Goal: Task Accomplishment & Management: Manage account settings

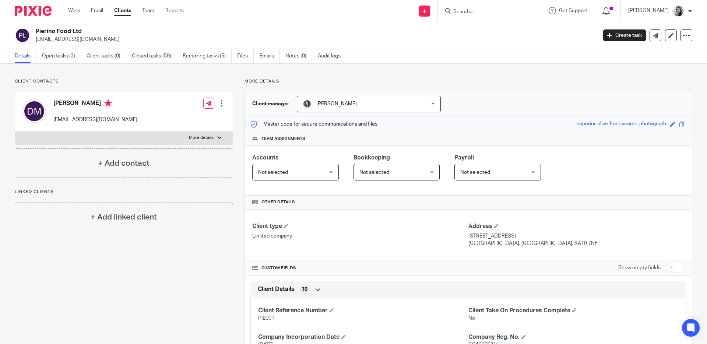
scroll to position [61, 0]
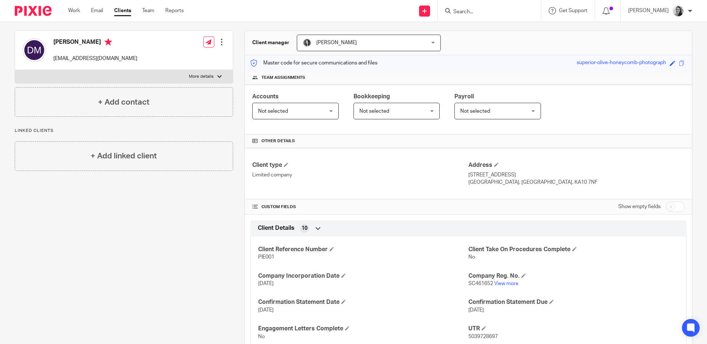
click at [492, 13] on input "Search" at bounding box center [486, 12] width 66 height 7
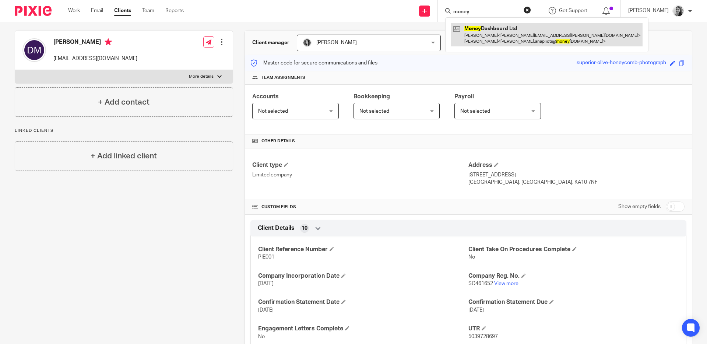
type input "money"
click at [508, 32] on link at bounding box center [547, 34] width 192 height 23
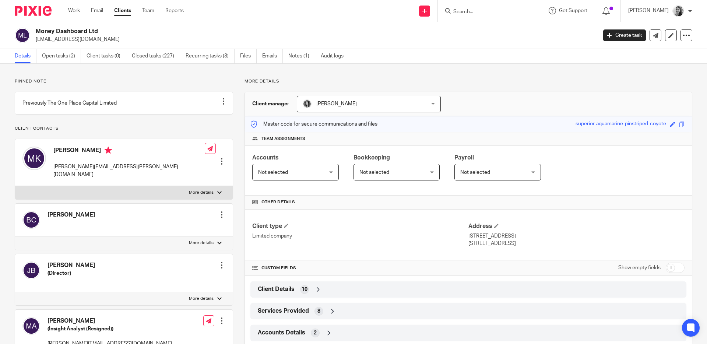
scroll to position [64, 0]
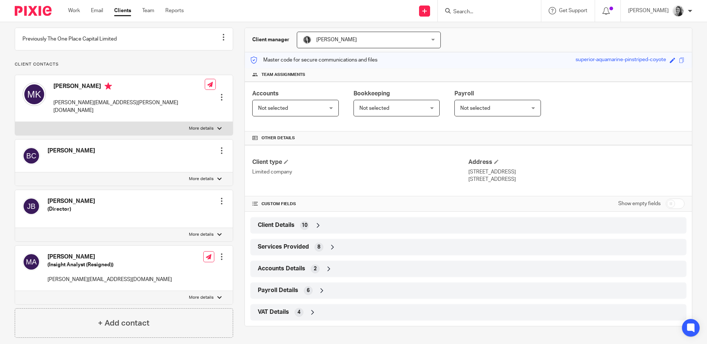
click at [428, 233] on div "Client Details 10" at bounding box center [469, 225] width 436 height 16
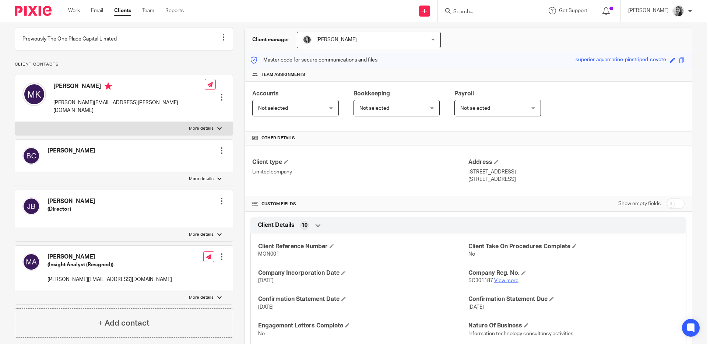
click at [505, 279] on link "View more" at bounding box center [506, 280] width 24 height 5
click at [497, 10] on input "Search" at bounding box center [486, 12] width 66 height 7
type input "clinic"
click at [512, 29] on link at bounding box center [513, 31] width 125 height 17
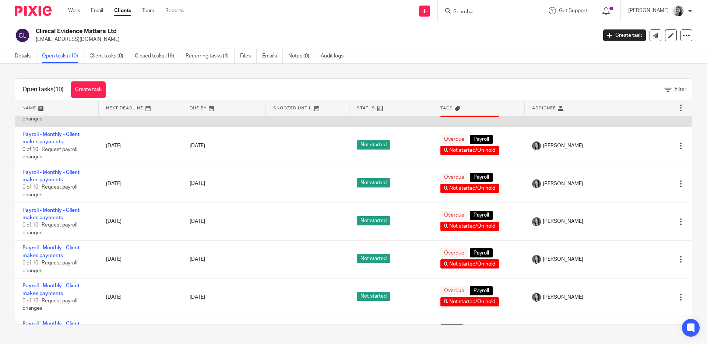
scroll to position [169, 0]
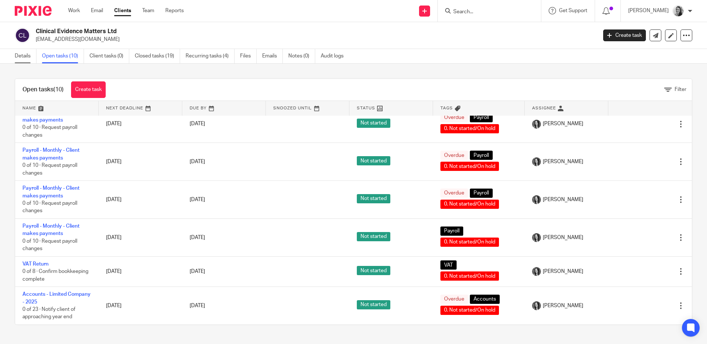
click at [29, 56] on link "Details" at bounding box center [26, 56] width 22 height 14
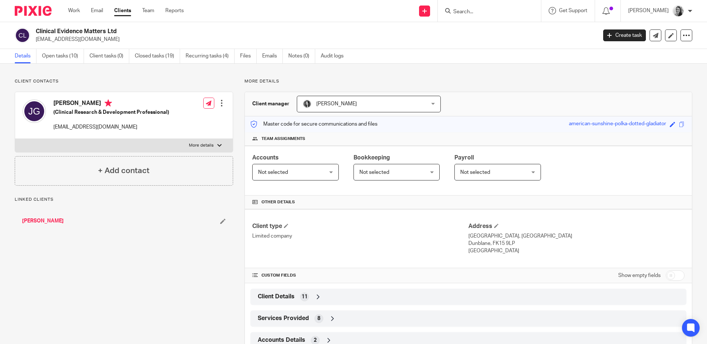
scroll to position [68, 0]
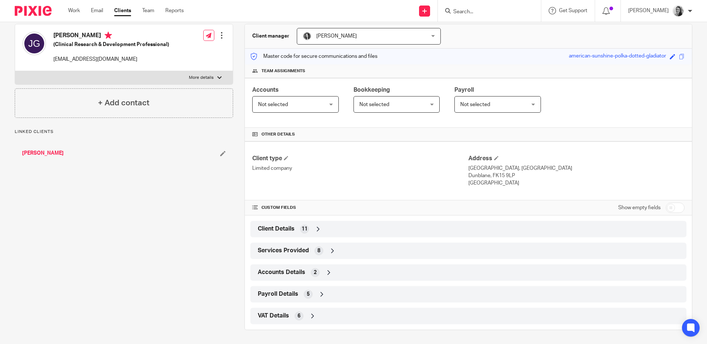
click at [399, 230] on div "Client Details 11" at bounding box center [468, 229] width 425 height 13
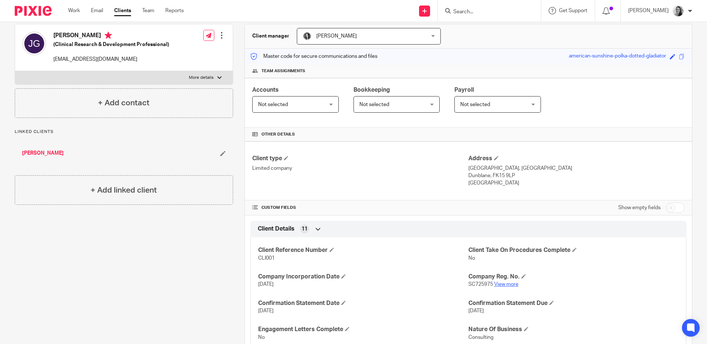
click at [502, 284] on link "View more" at bounding box center [506, 284] width 24 height 5
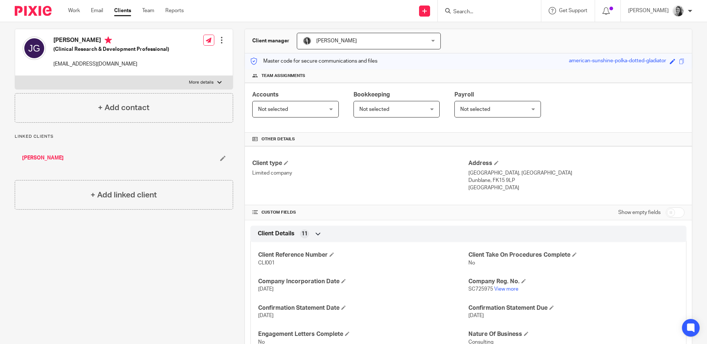
scroll to position [0, 0]
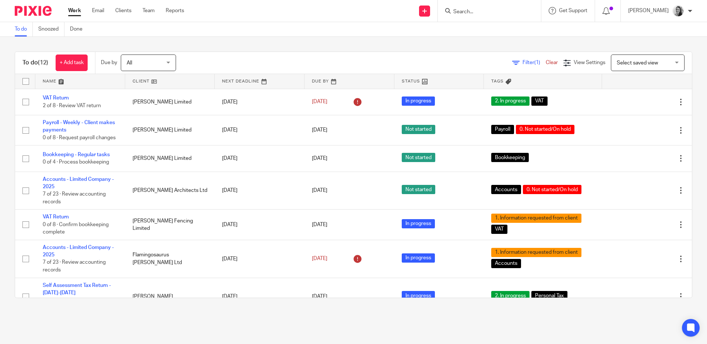
scroll to position [24, 0]
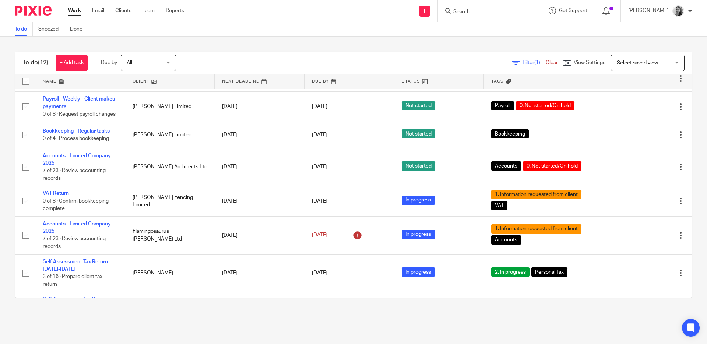
click at [492, 13] on input "Search" at bounding box center [486, 12] width 66 height 7
type input "circle"
click at [521, 27] on link at bounding box center [519, 31] width 136 height 17
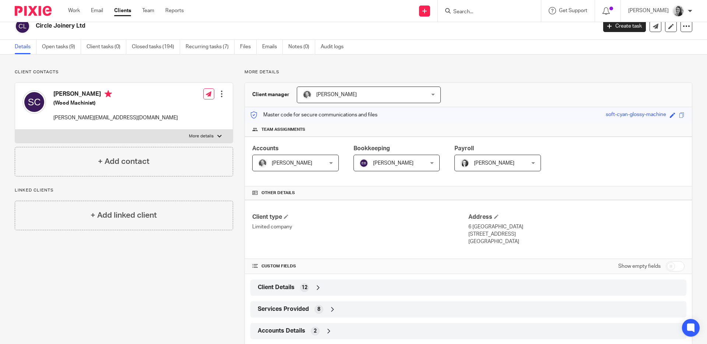
click at [329, 290] on div "Client Details 12" at bounding box center [468, 287] width 425 height 13
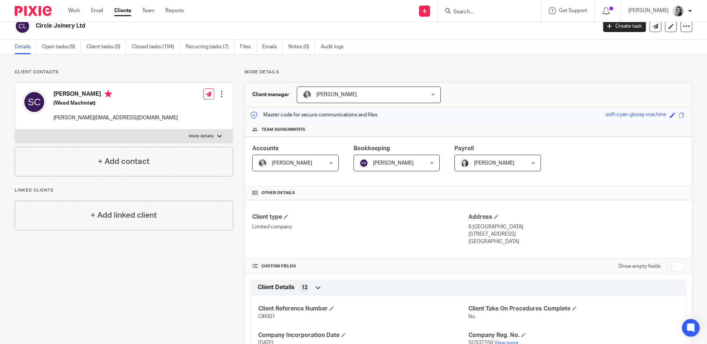
scroll to position [54, 0]
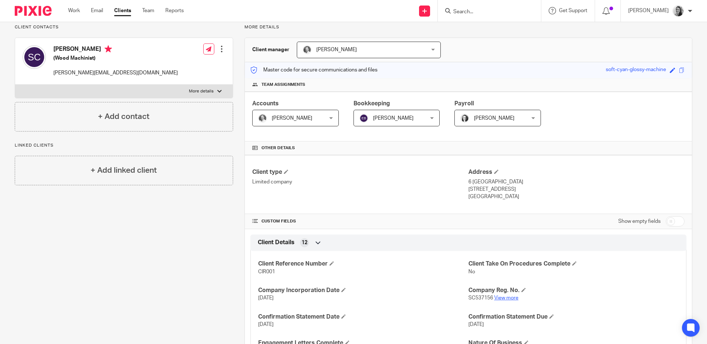
click at [504, 297] on link "View more" at bounding box center [506, 297] width 24 height 5
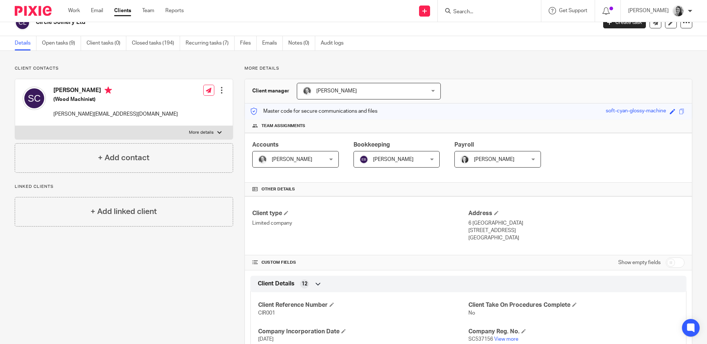
click at [515, 11] on input "Search" at bounding box center [486, 12] width 66 height 7
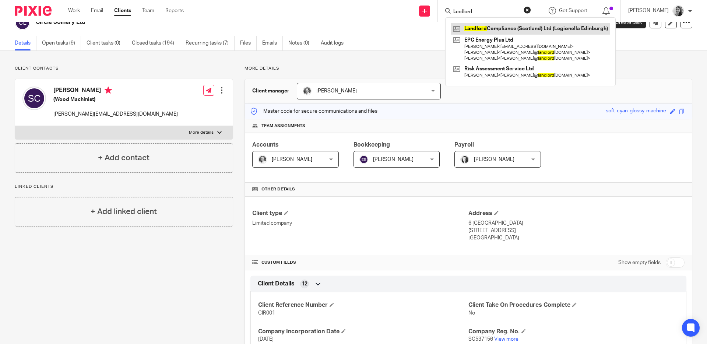
type input "landlord"
click at [558, 31] on link at bounding box center [530, 28] width 159 height 11
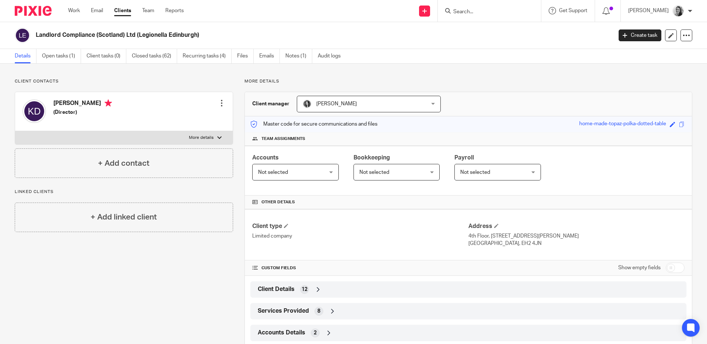
click at [368, 284] on div "Client Details 12" at bounding box center [468, 289] width 425 height 13
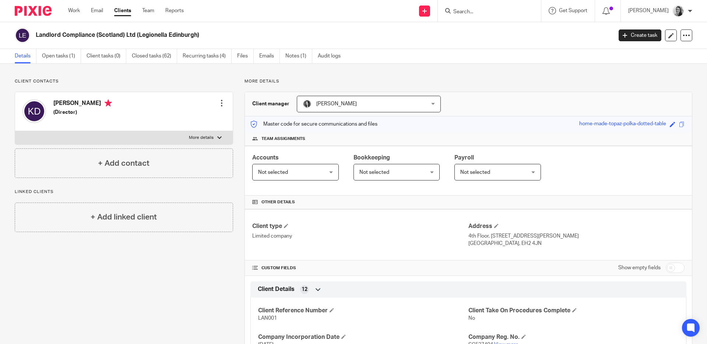
scroll to position [21, 0]
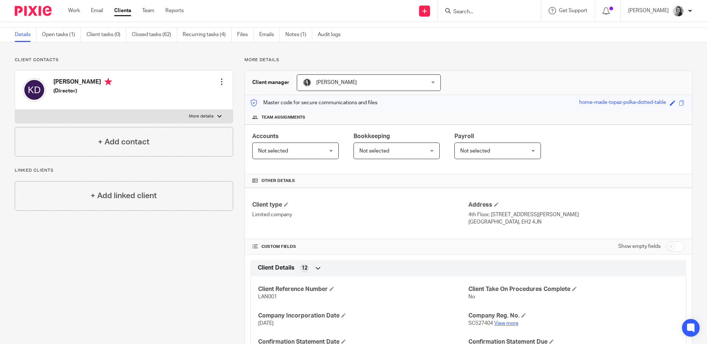
click at [506, 324] on link "View more" at bounding box center [506, 323] width 24 height 5
click at [470, 15] on div at bounding box center [488, 10] width 86 height 9
click at [472, 12] on input "Search" at bounding box center [486, 12] width 66 height 7
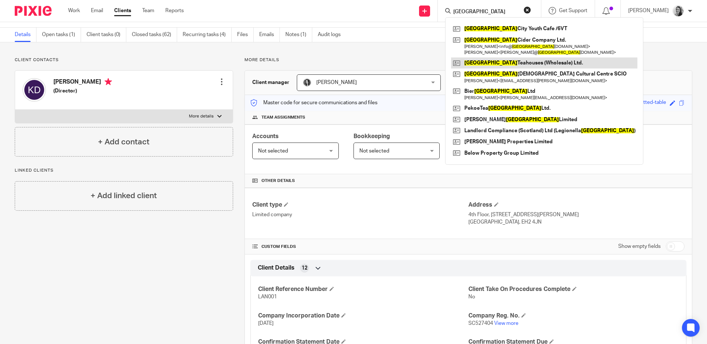
type input "edinburgh"
click at [514, 60] on link at bounding box center [544, 62] width 186 height 11
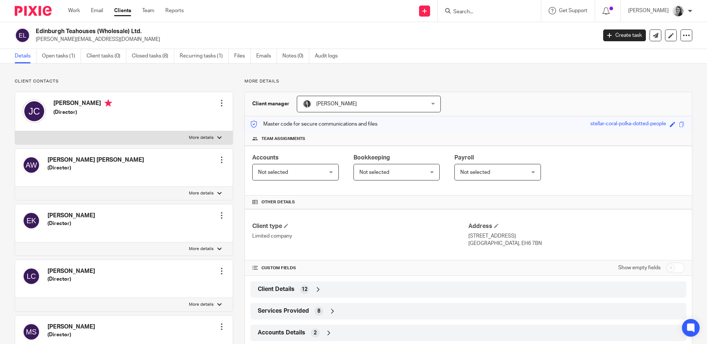
click at [396, 288] on div "Client Details 12" at bounding box center [468, 289] width 425 height 13
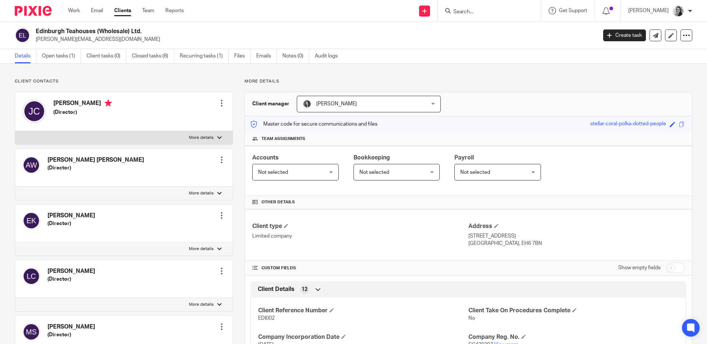
scroll to position [38, 0]
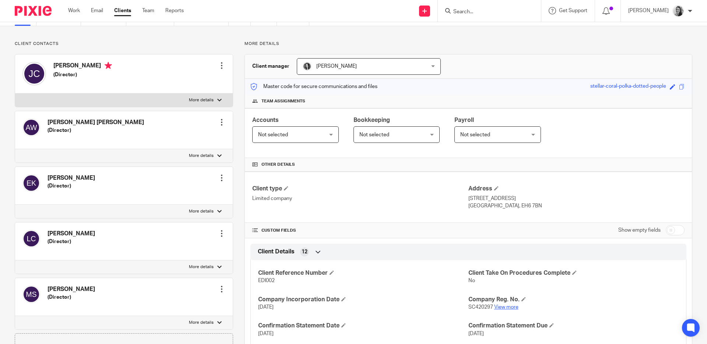
click at [499, 305] on link "View more" at bounding box center [506, 307] width 24 height 5
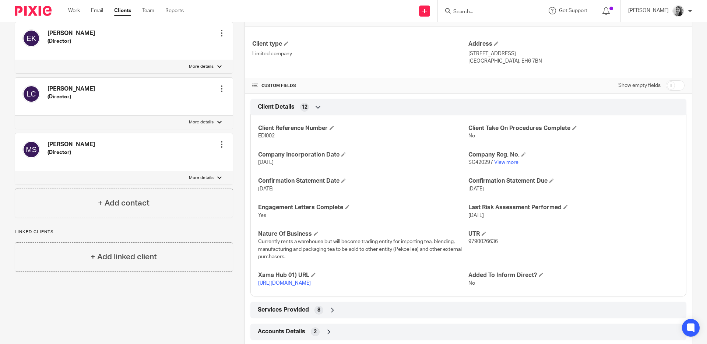
scroll to position [173, 0]
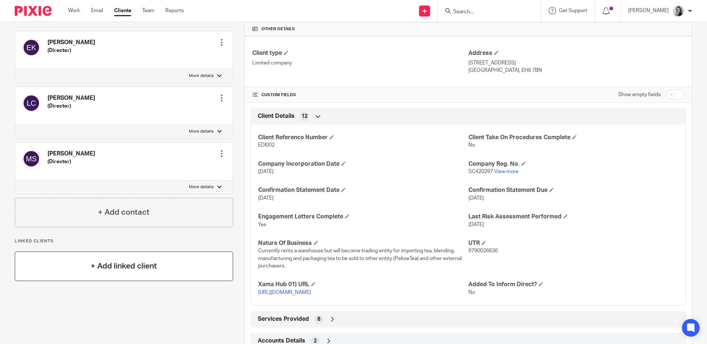
click at [136, 265] on h4 "+ Add linked client" at bounding box center [124, 265] width 66 height 11
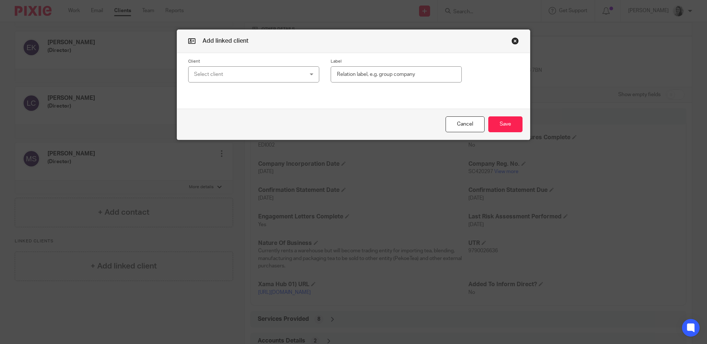
click at [262, 84] on div "Client Select client 1975 Investments Ltd 1 NEW CLIENT DUMMY RECORD 40 Thirlest…" at bounding box center [353, 70] width 353 height 35
click at [262, 75] on div "Select client" at bounding box center [244, 74] width 100 height 15
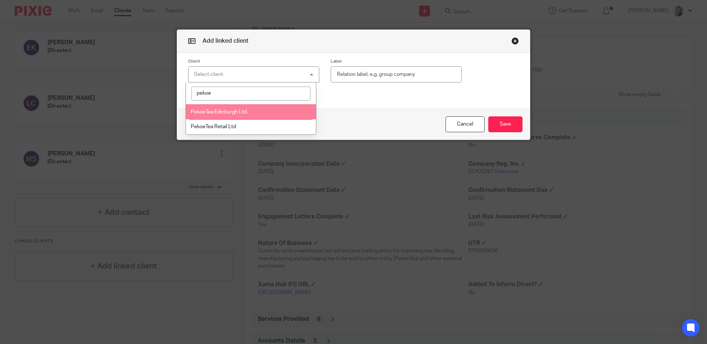
type input "pekoe"
click at [250, 115] on li "PekoeTea Edinburgh Ltd." at bounding box center [251, 111] width 130 height 15
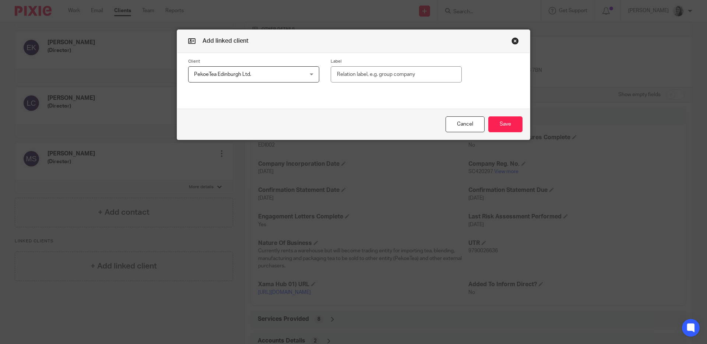
click at [392, 76] on input "text" at bounding box center [396, 74] width 131 height 17
type input "Group company"
click at [514, 126] on button "Save" at bounding box center [506, 124] width 34 height 16
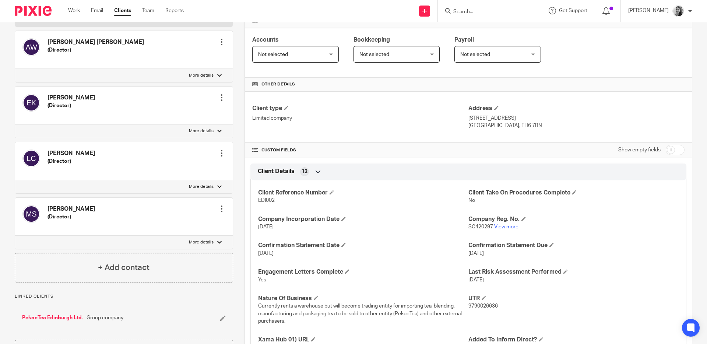
scroll to position [203, 0]
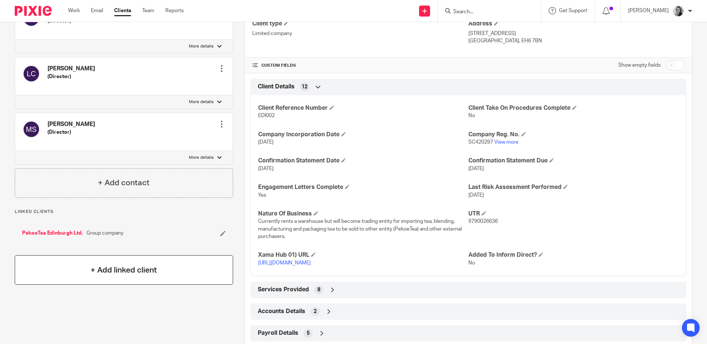
click at [130, 274] on h4 "+ Add linked client" at bounding box center [124, 270] width 66 height 11
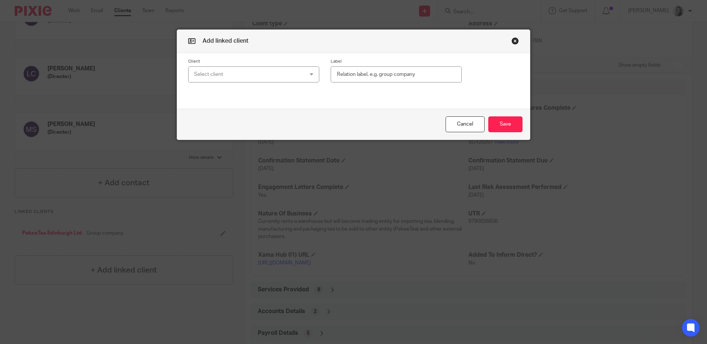
click at [287, 75] on div "Select client" at bounding box center [244, 74] width 100 height 15
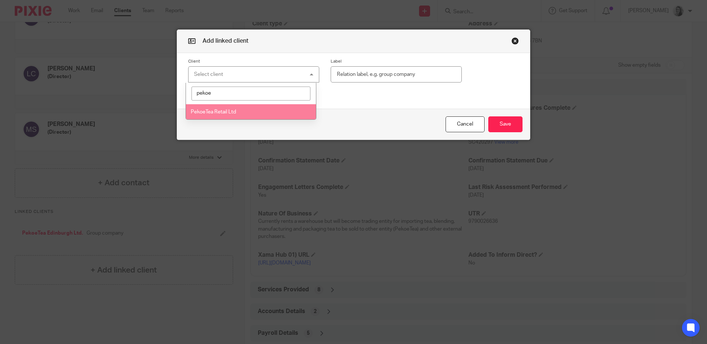
type input "pekoe"
click at [284, 115] on li "PekoeTea Retail Ltd" at bounding box center [251, 111] width 130 height 15
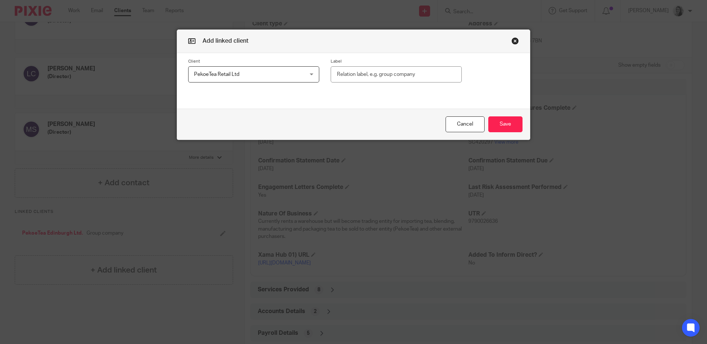
click at [359, 73] on input "text" at bounding box center [396, 74] width 131 height 17
type input "Group company"
click at [495, 126] on button "Save" at bounding box center [506, 124] width 34 height 16
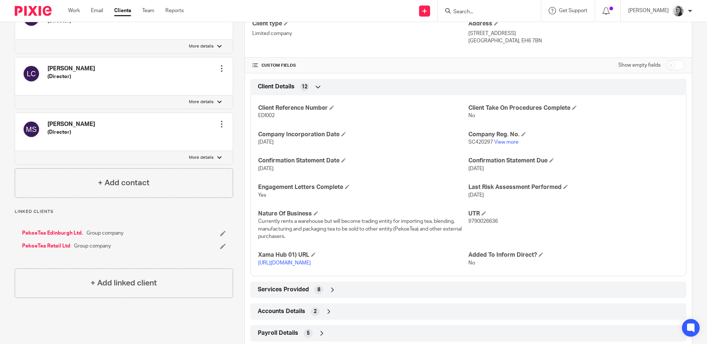
click at [220, 246] on icon at bounding box center [223, 247] width 6 height 6
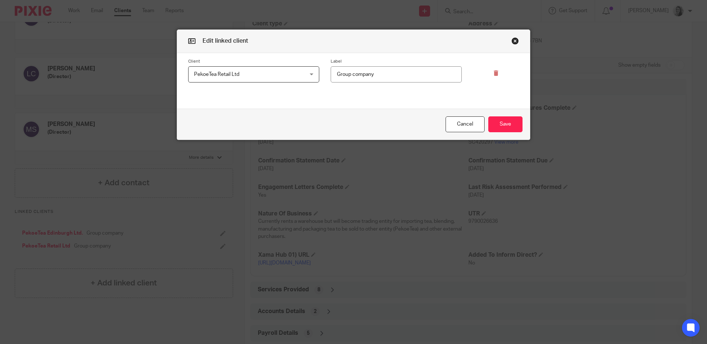
click at [386, 74] on input "Group company" at bounding box center [396, 74] width 131 height 17
type input "Group company (Dormant)"
click at [508, 127] on button "Save" at bounding box center [506, 124] width 34 height 16
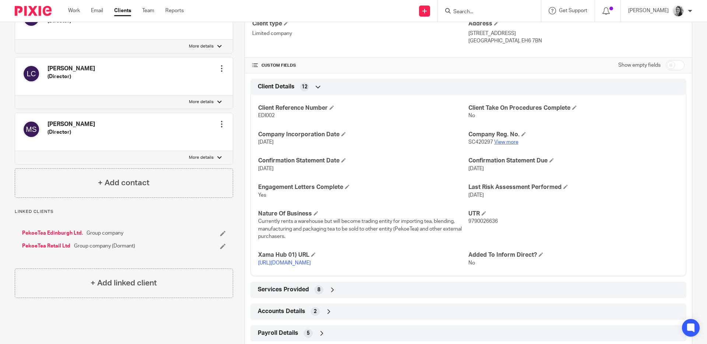
click at [500, 140] on link "View more" at bounding box center [506, 142] width 24 height 5
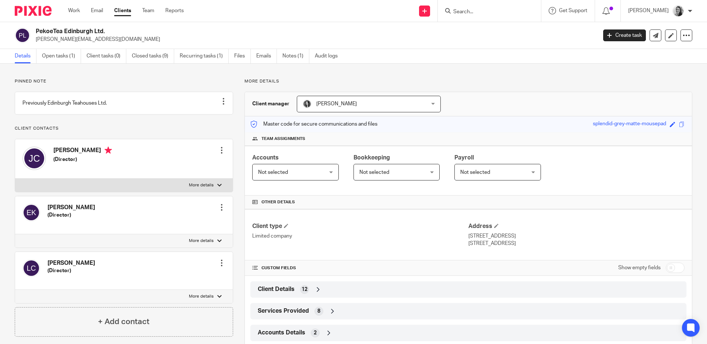
drag, startPoint x: 451, startPoint y: 286, endPoint x: 457, endPoint y: 282, distance: 7.2
click at [451, 287] on div "Client Details 12" at bounding box center [468, 289] width 425 height 13
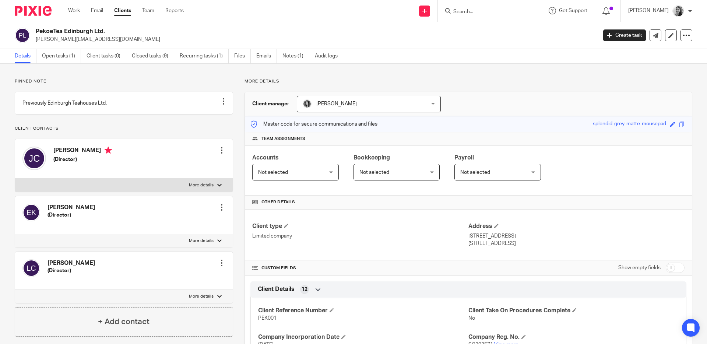
scroll to position [85, 0]
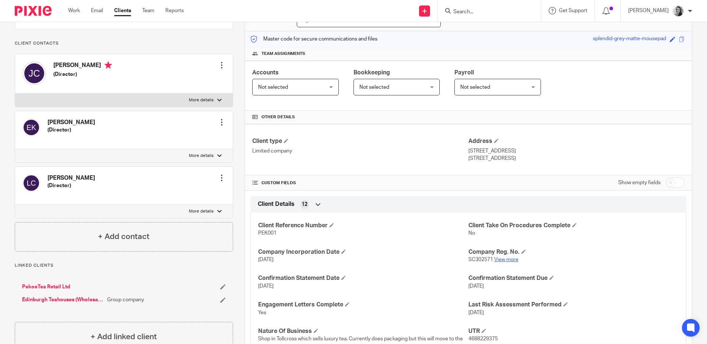
click at [505, 258] on link "View more" at bounding box center [506, 259] width 24 height 5
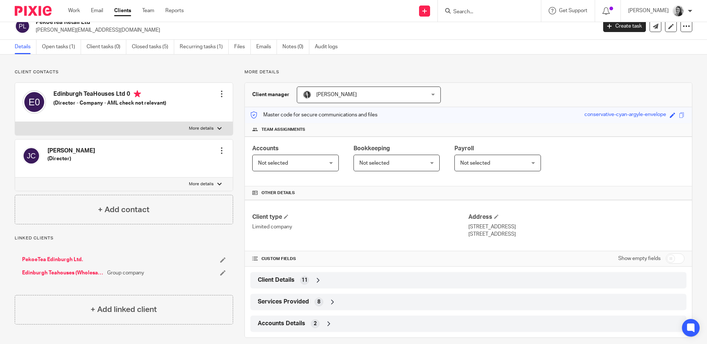
click at [428, 276] on div "Client Details 11" at bounding box center [468, 280] width 425 height 13
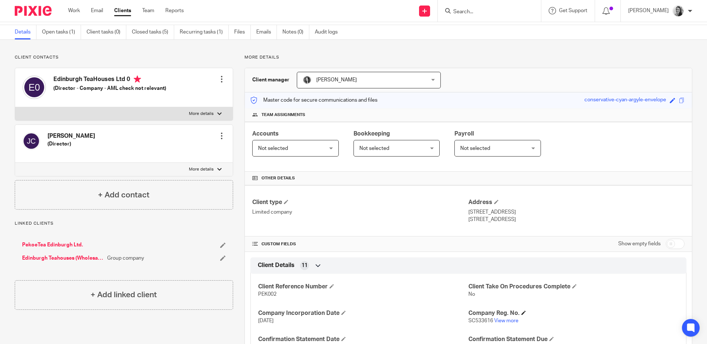
scroll to position [43, 0]
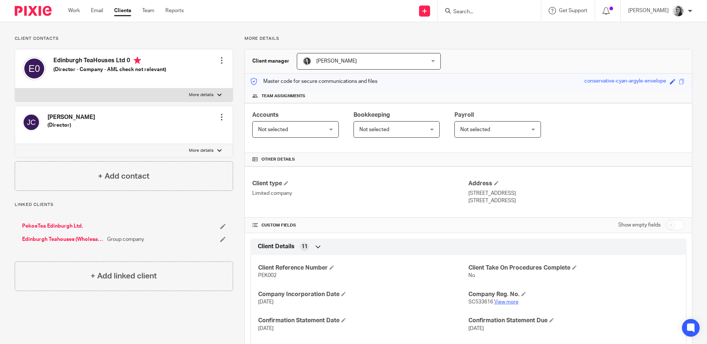
click at [504, 301] on link "View more" at bounding box center [506, 302] width 24 height 5
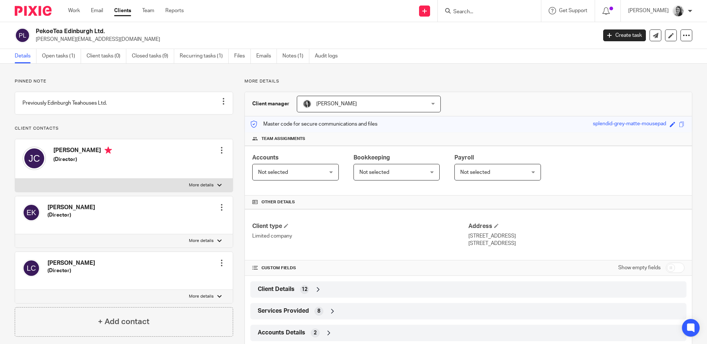
scroll to position [115, 0]
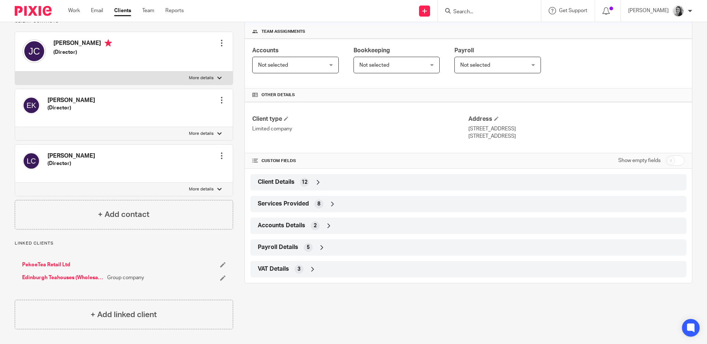
click at [374, 176] on div "Client Details 12" at bounding box center [468, 182] width 425 height 13
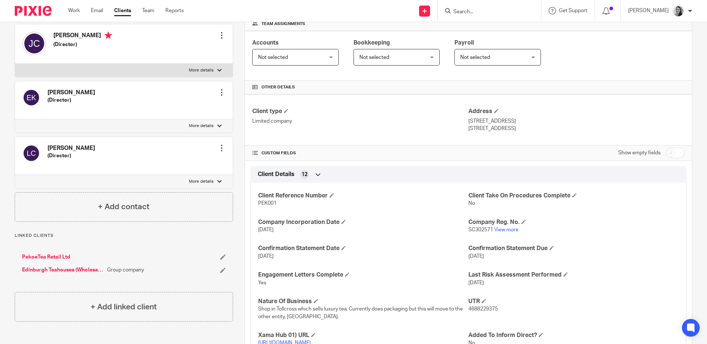
click at [505, 233] on p "SC302571 View more" at bounding box center [574, 229] width 210 height 7
click at [505, 231] on link "View more" at bounding box center [506, 229] width 24 height 5
